Goal: Task Accomplishment & Management: Manage account settings

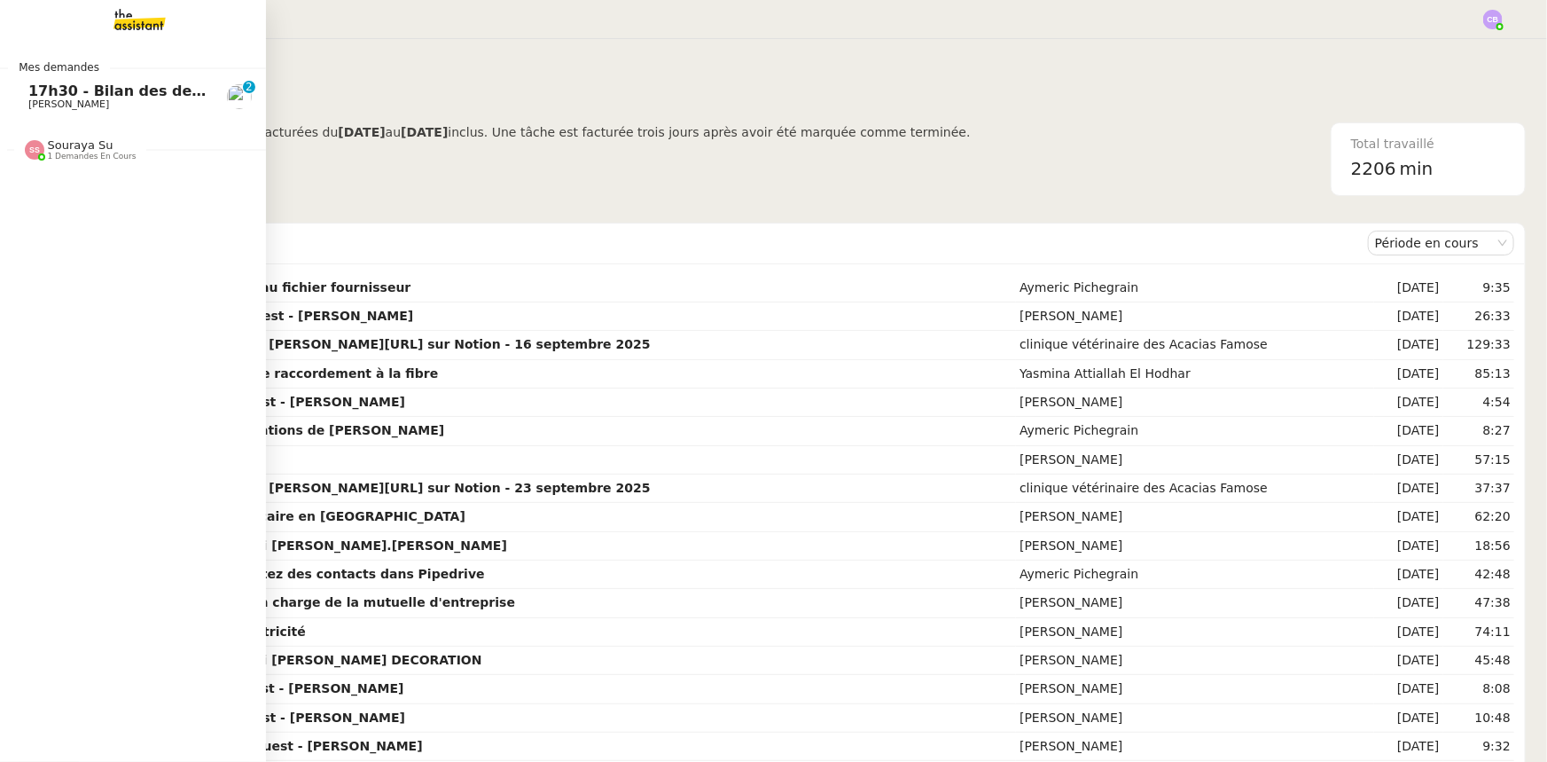
click at [86, 92] on span "17h30 - Bilan des demandes de la journée : en cours et restant à traiter - 26 s…" at bounding box center [401, 90] width 747 height 17
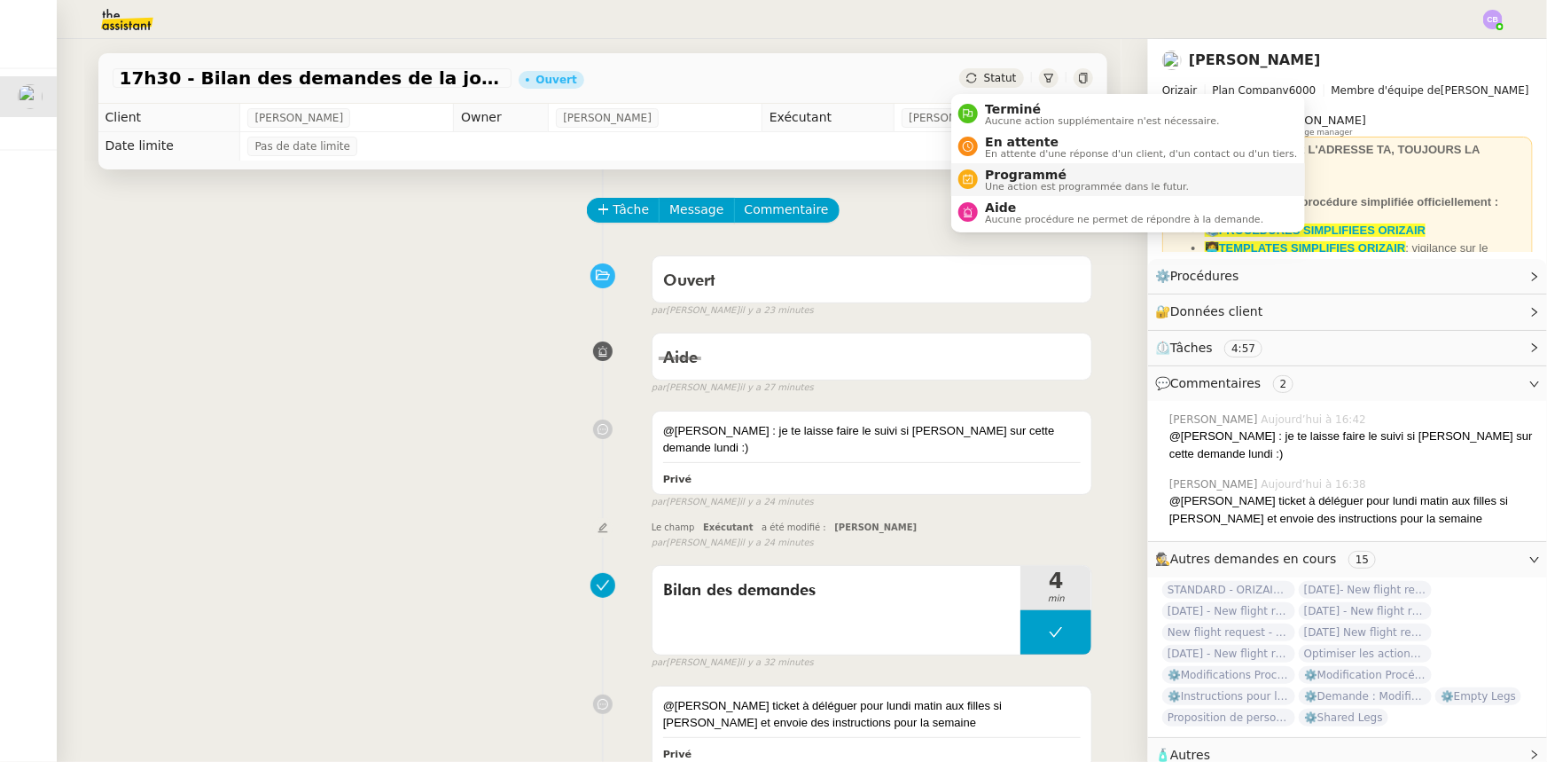
click at [1005, 182] on span "Une action est programmée dans le futur." at bounding box center [1087, 187] width 204 height 10
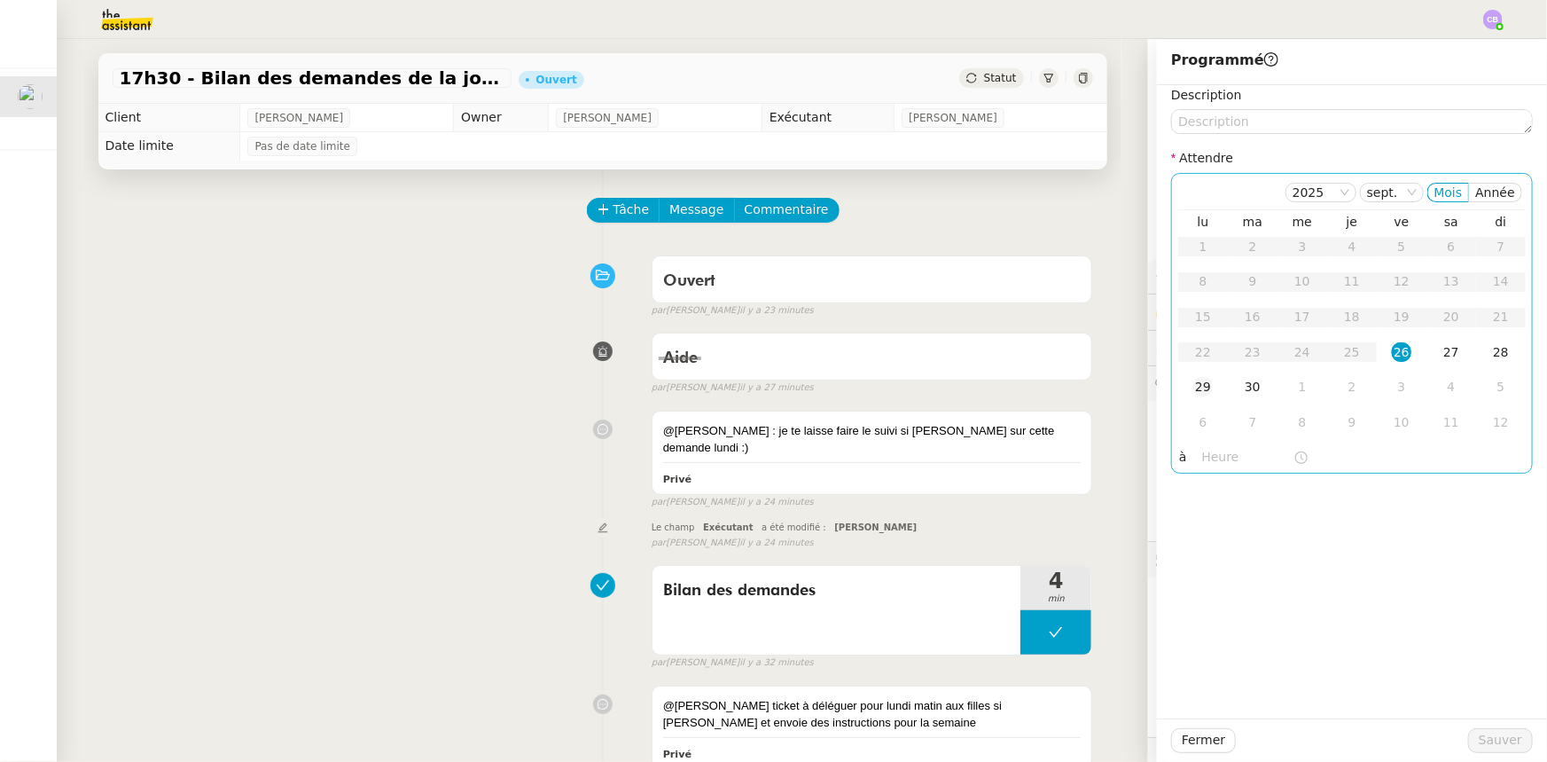
click at [1193, 390] on div "29" at bounding box center [1203, 387] width 20 height 20
click at [1210, 458] on input "text" at bounding box center [1247, 457] width 91 height 20
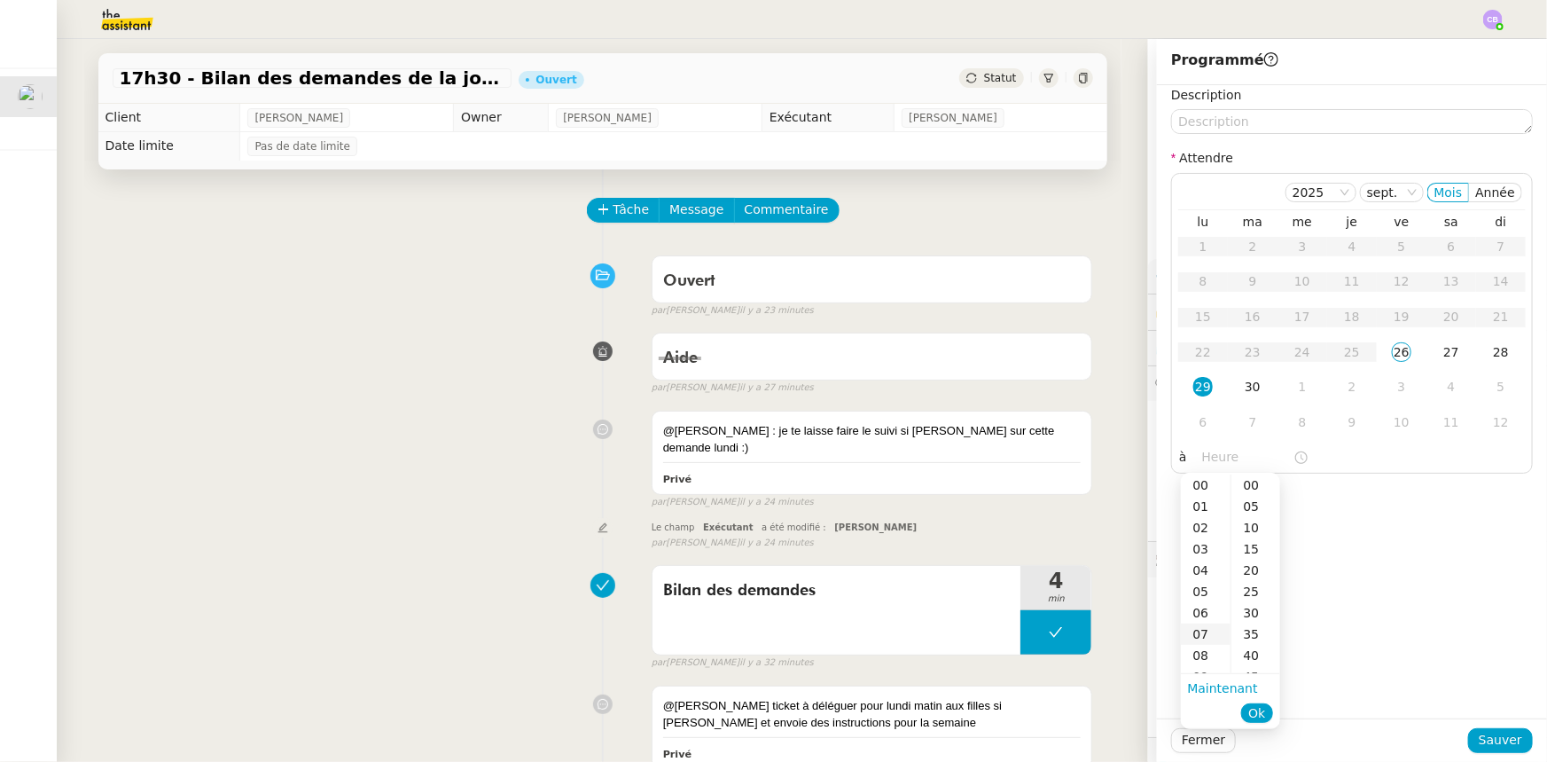
click at [1201, 637] on div "07" at bounding box center [1206, 633] width 50 height 21
click at [1248, 483] on div "00" at bounding box center [1256, 484] width 49 height 21
type input "07:00"
click at [1260, 711] on span "Ok" at bounding box center [1256, 713] width 17 height 18
click at [1499, 745] on span "Sauver" at bounding box center [1500, 740] width 43 height 20
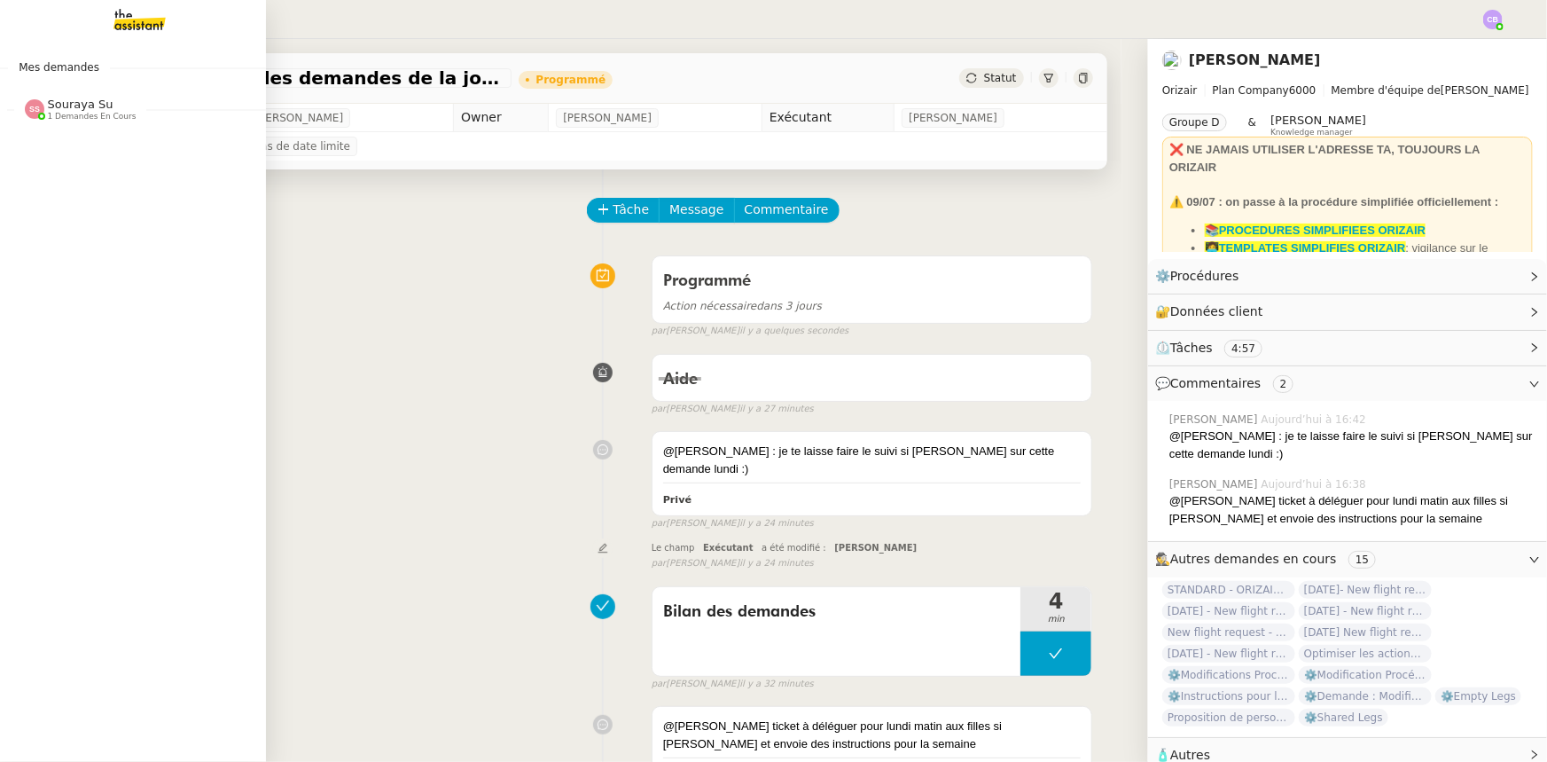
click at [82, 113] on span "1 demandes en cours" at bounding box center [92, 117] width 89 height 10
